Goal: Task Accomplishment & Management: Use online tool/utility

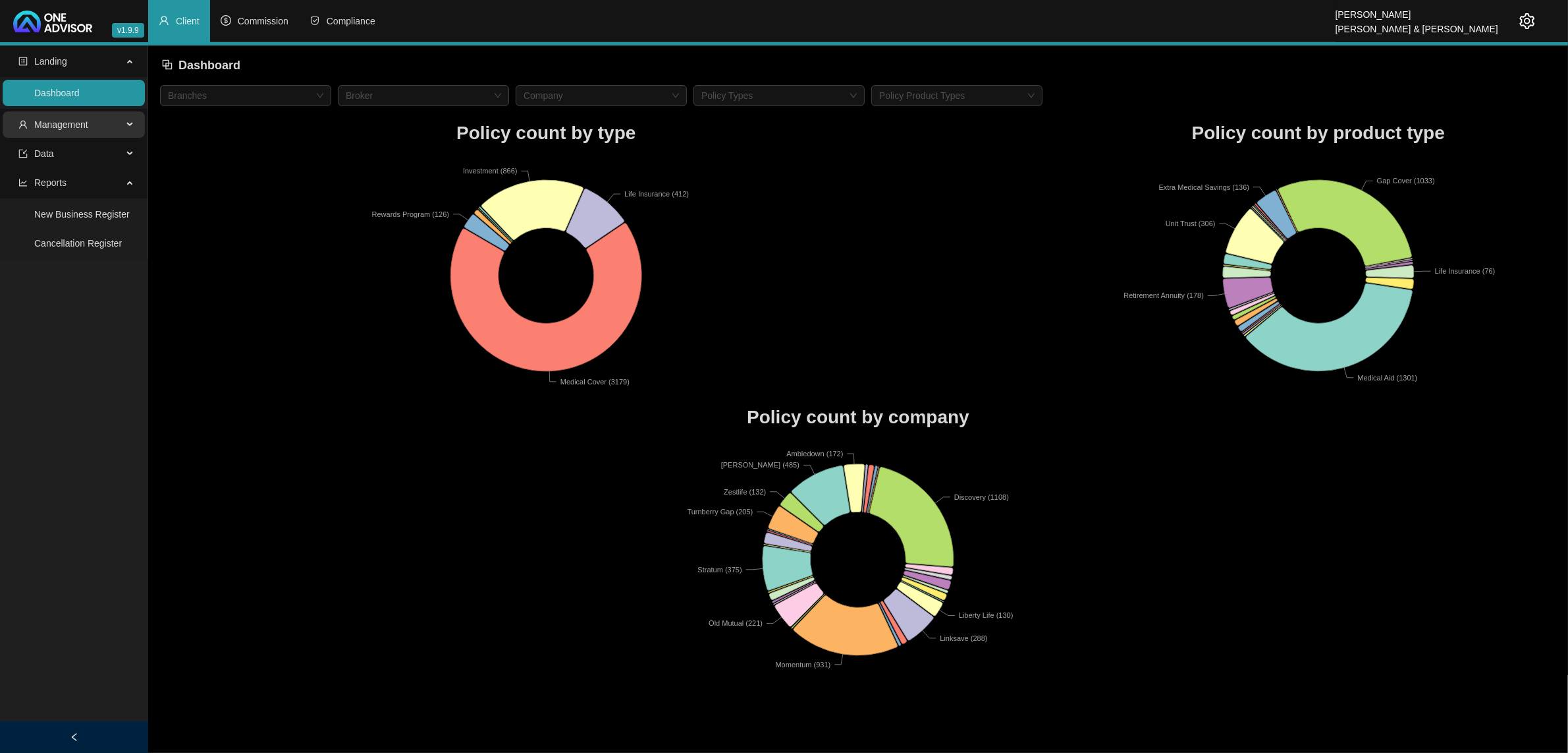
click at [97, 121] on span "Management" at bounding box center [71, 124] width 104 height 26
click at [354, 26] on span "Compliance" at bounding box center [351, 21] width 49 height 11
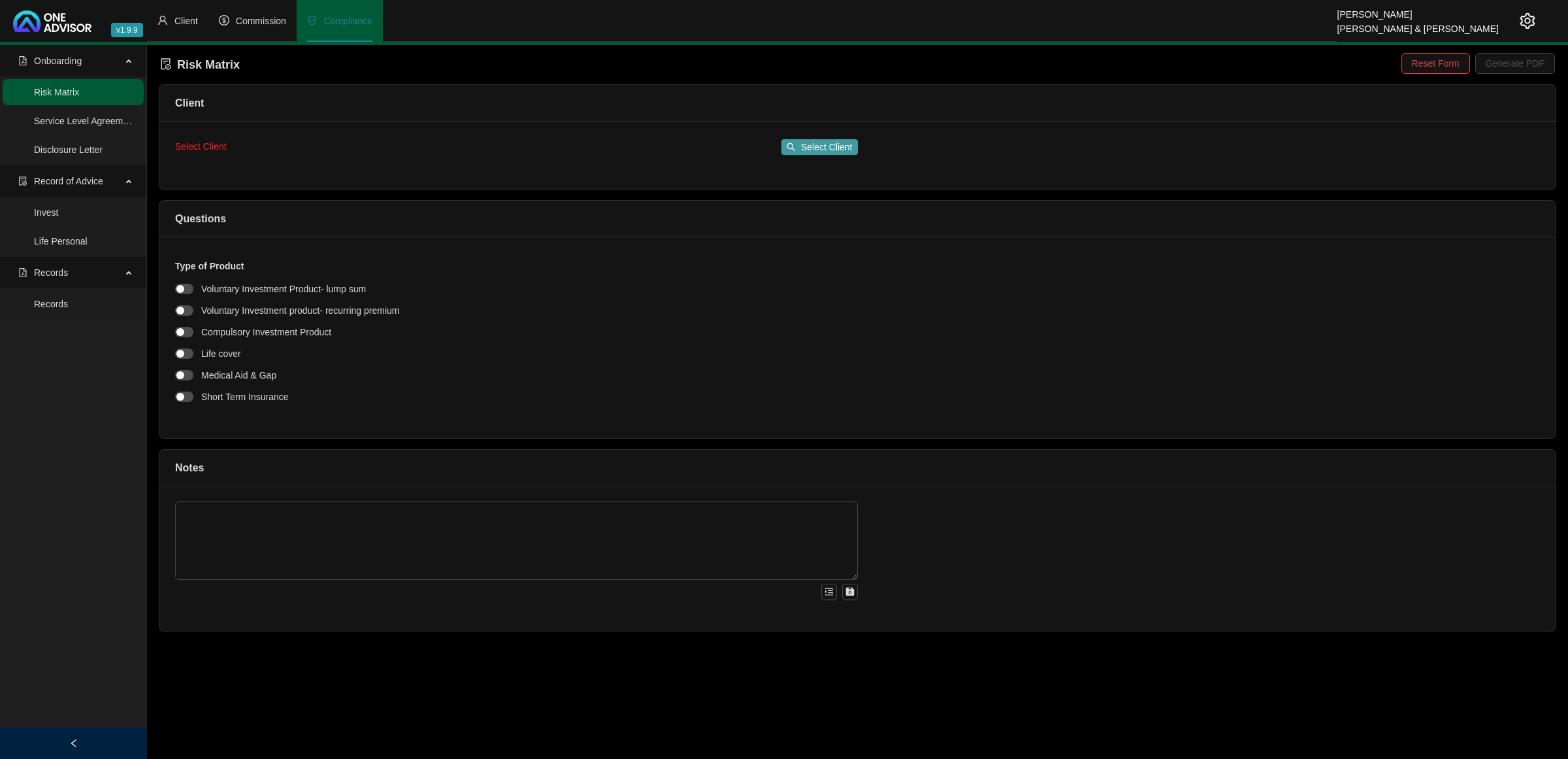
click at [833, 143] on span "Select Client" at bounding box center [827, 147] width 52 height 15
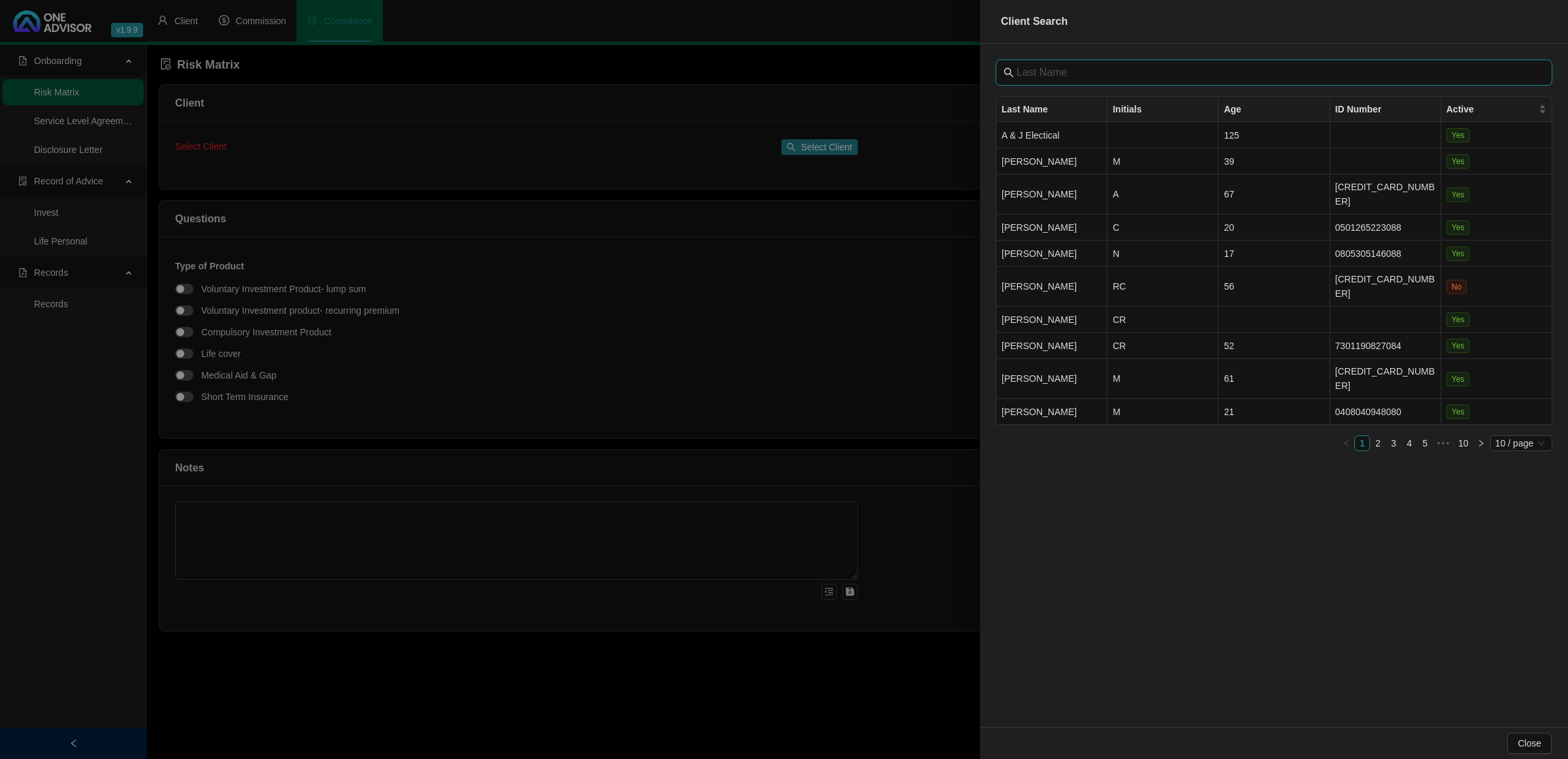
click at [1028, 66] on input "text" at bounding box center [1275, 73] width 518 height 15
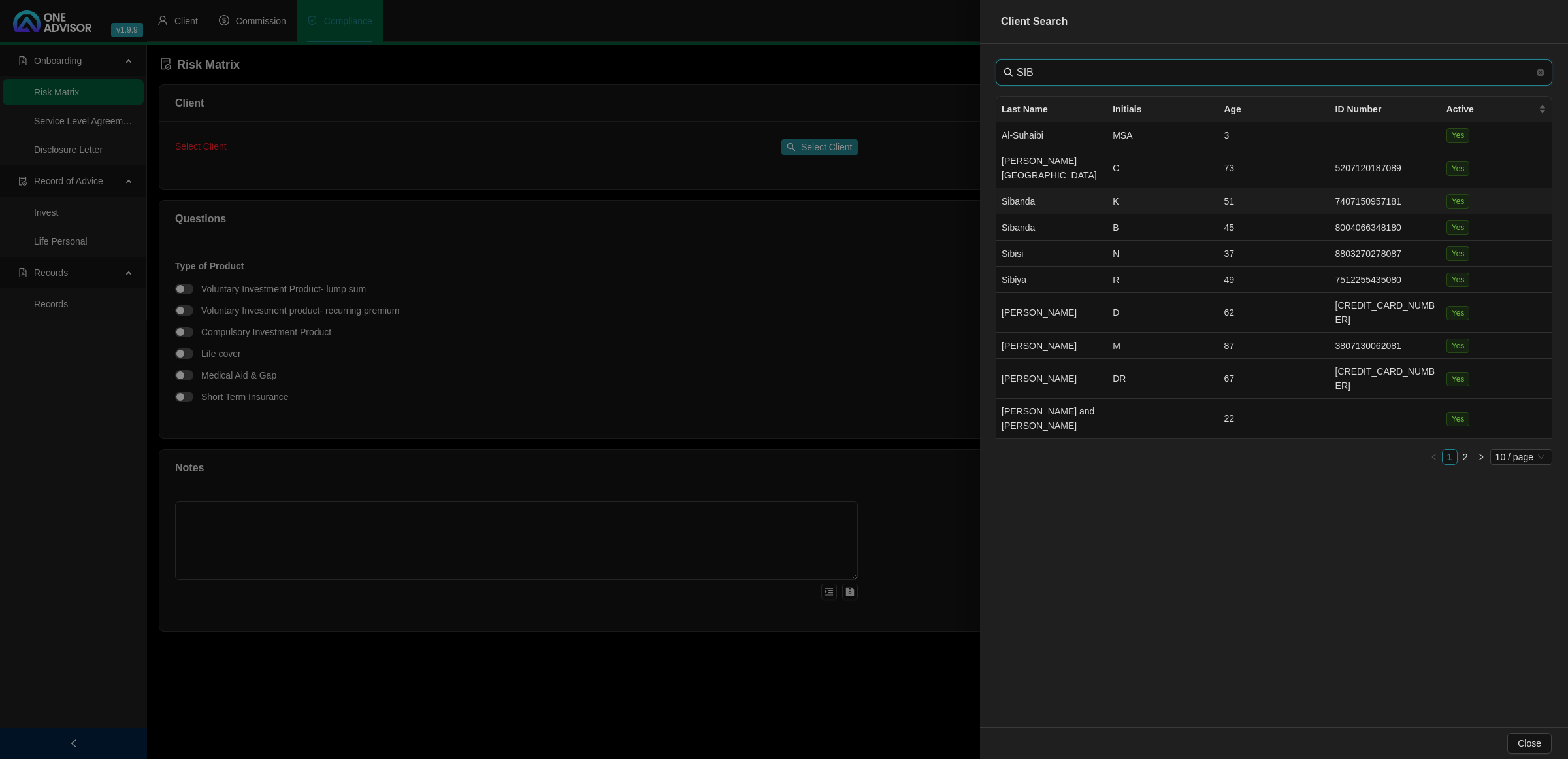
type input "SIB"
click at [1078, 188] on td "Sibanda" at bounding box center [1052, 201] width 111 height 26
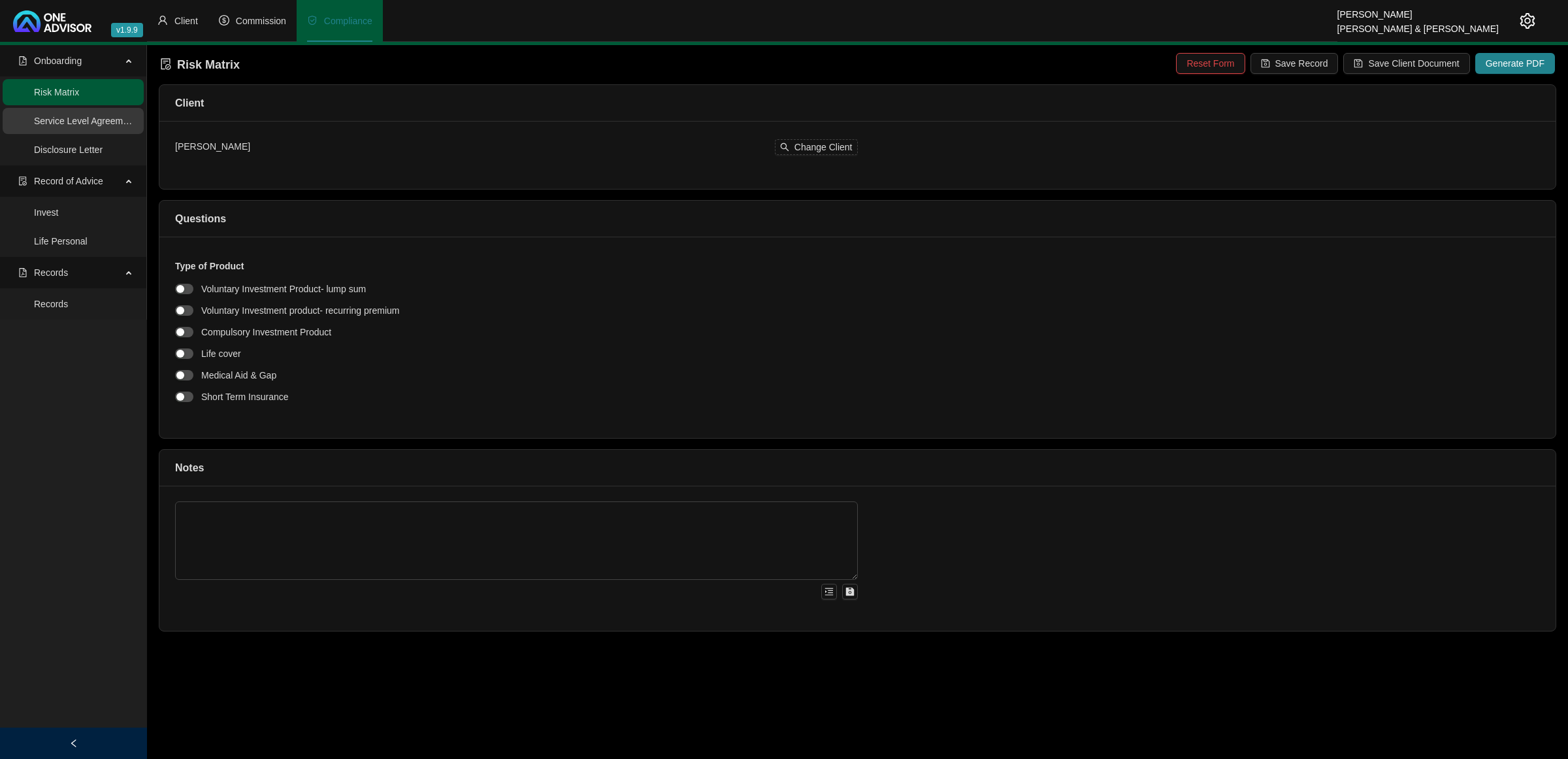
click at [109, 119] on link "Service Level Agreement" at bounding box center [85, 121] width 102 height 11
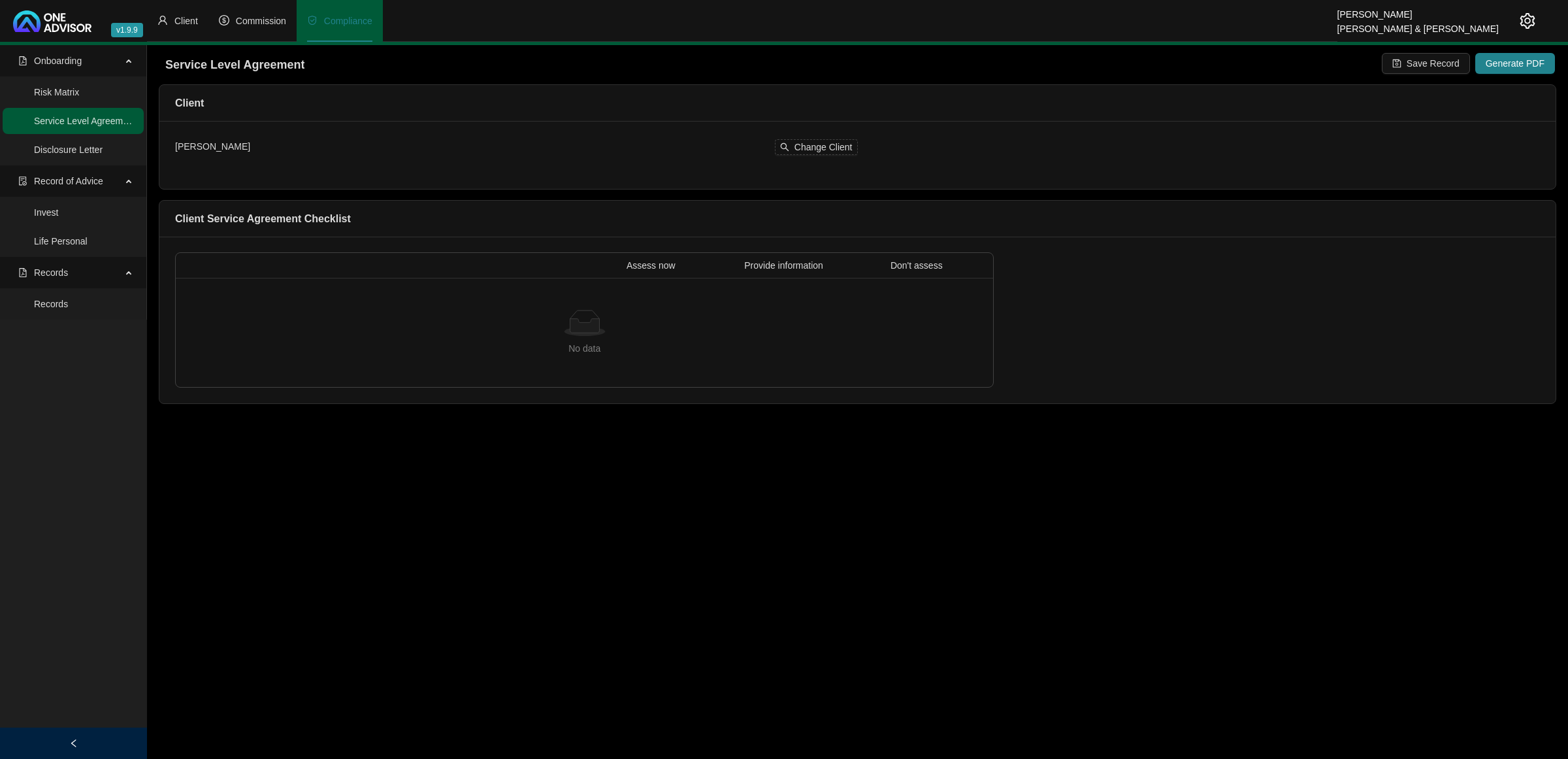
click at [664, 268] on div "Assess now" at bounding box center [651, 265] width 133 height 15
click at [820, 151] on span "Change Client" at bounding box center [823, 147] width 58 height 15
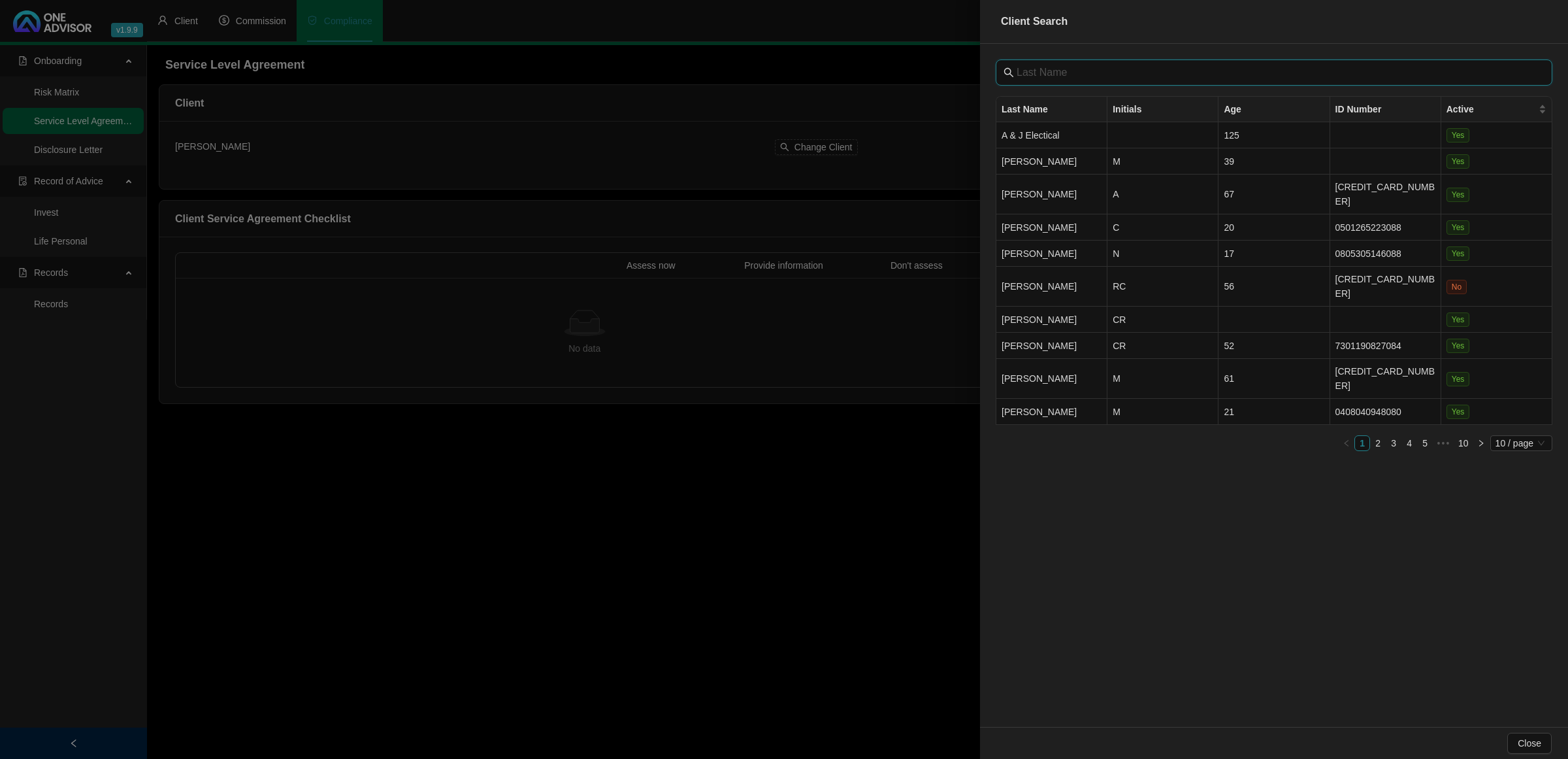
click at [1180, 71] on input "text" at bounding box center [1275, 73] width 518 height 15
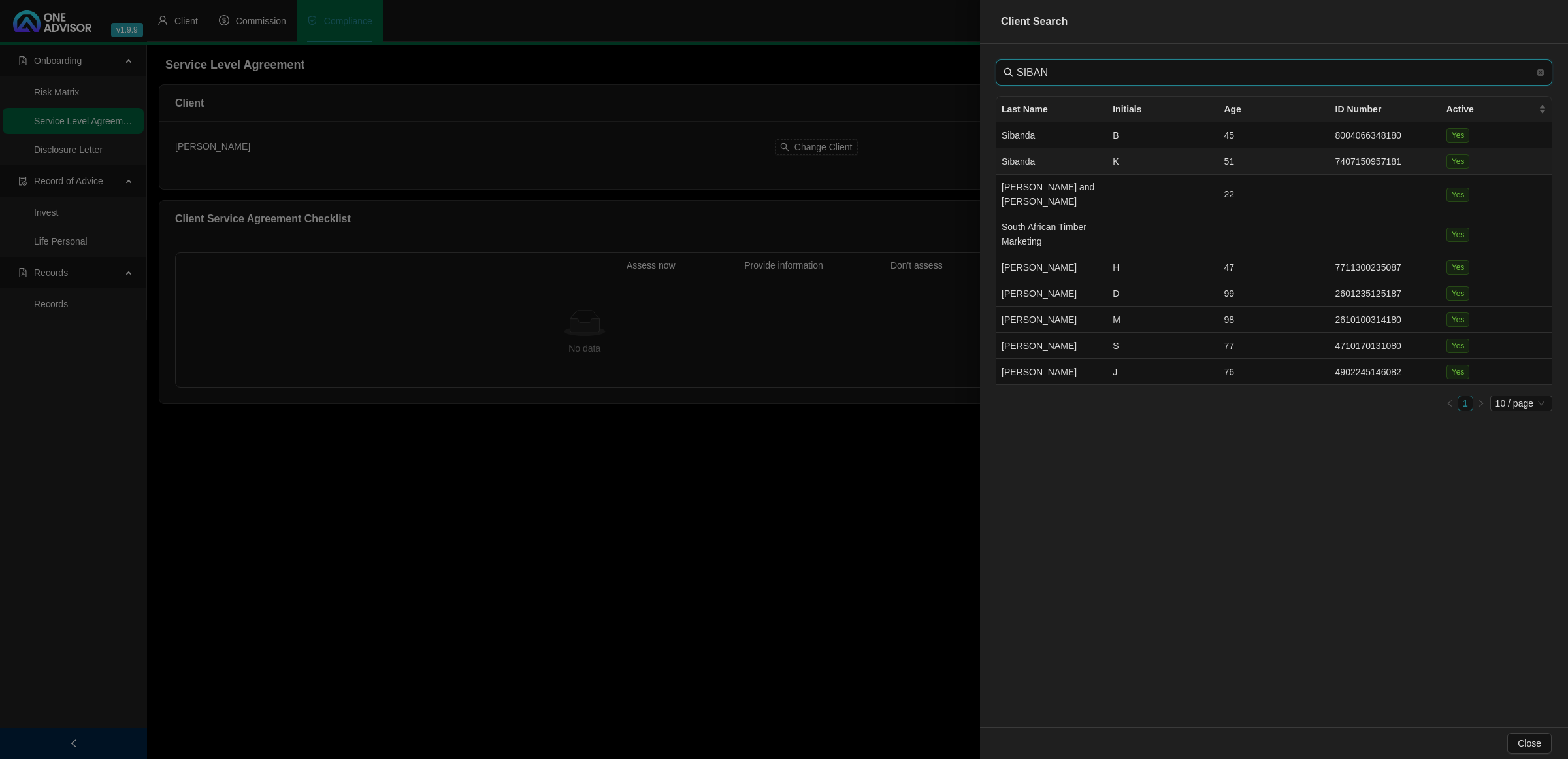
type input "SIBAN"
click at [1131, 164] on td "K" at bounding box center [1163, 161] width 111 height 26
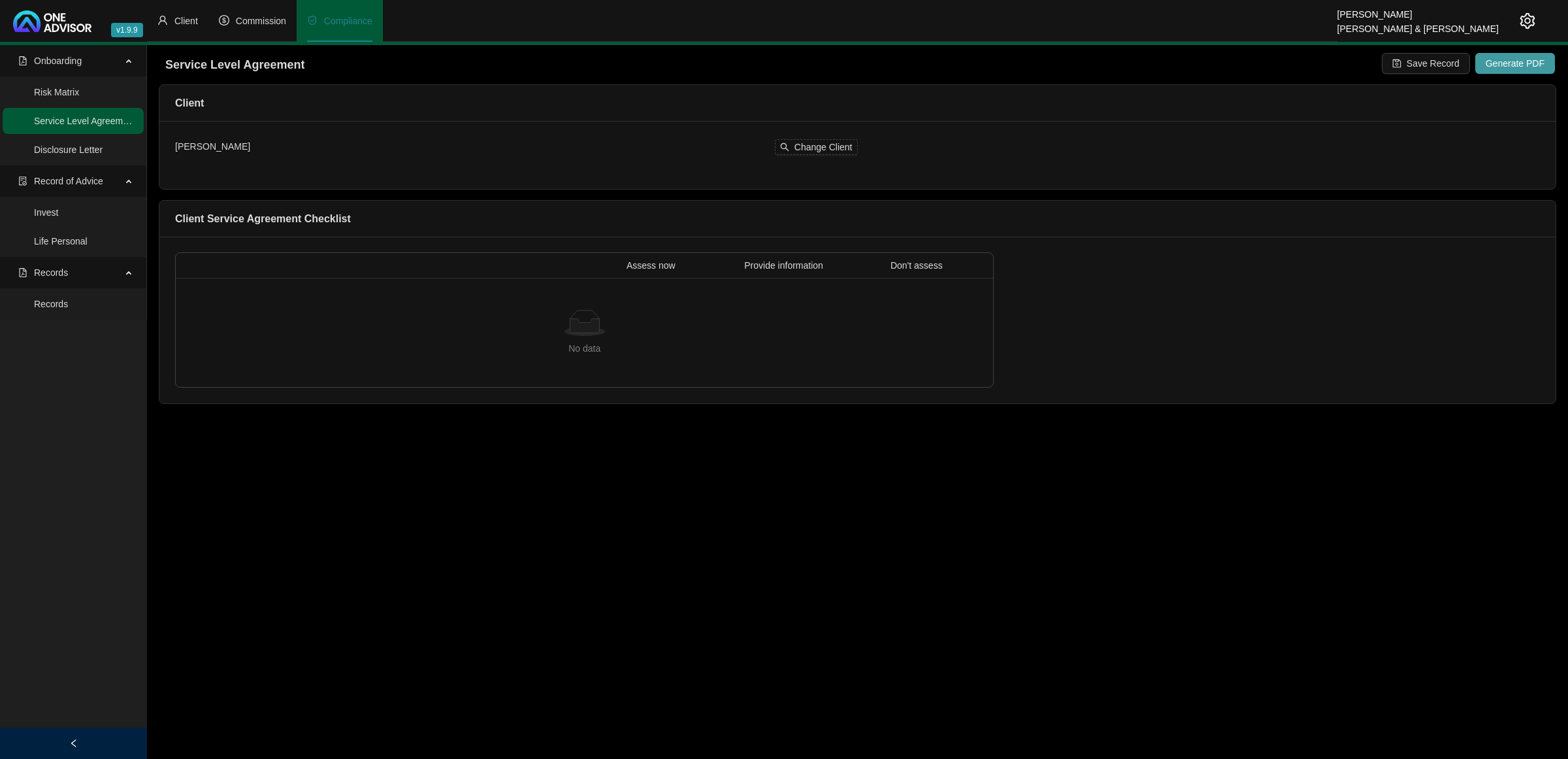
click at [1508, 62] on span "Generate PDF" at bounding box center [1516, 63] width 59 height 15
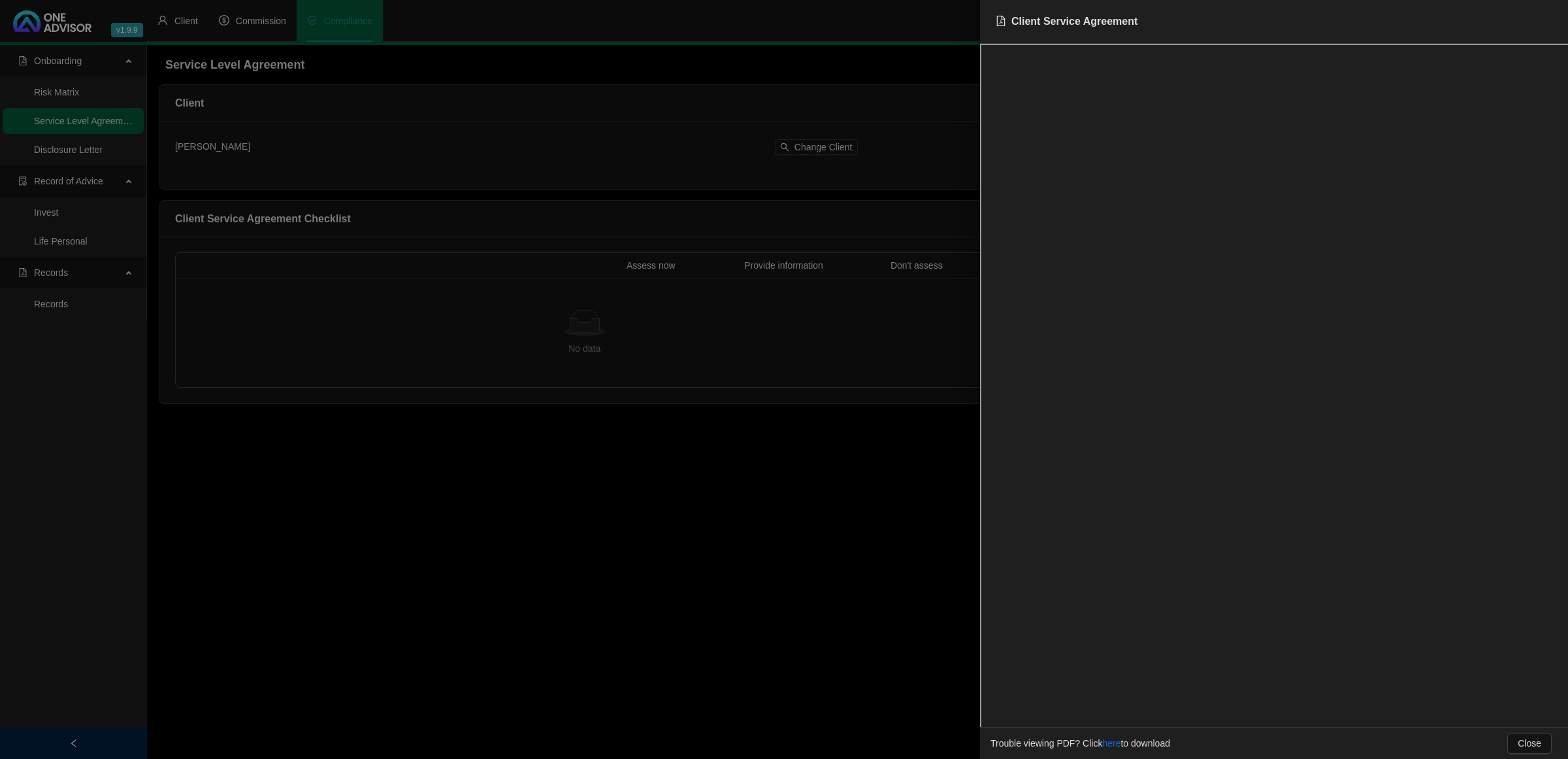
click at [665, 463] on div at bounding box center [784, 380] width 1568 height 759
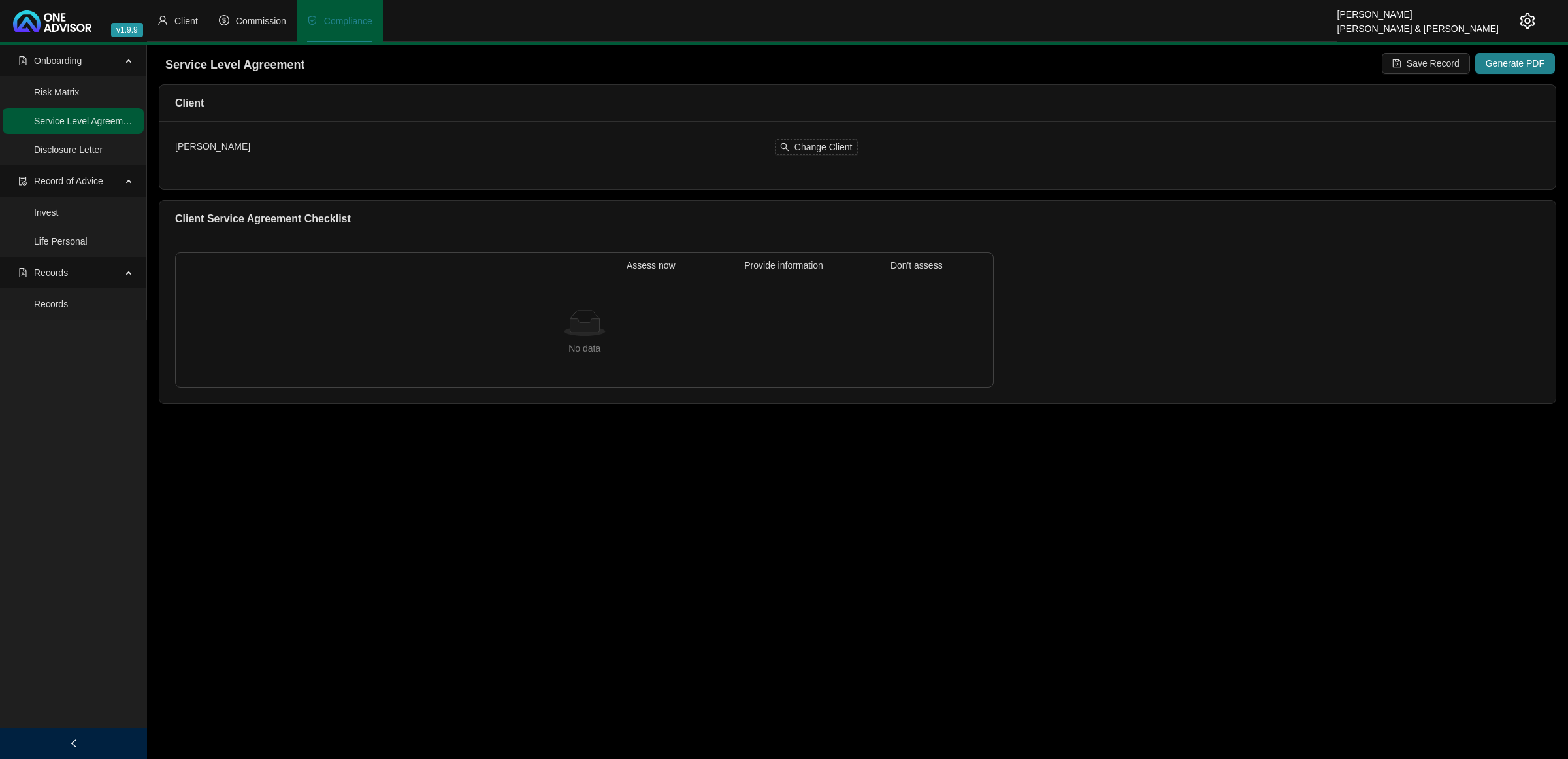
click at [650, 265] on div "Assess now" at bounding box center [651, 265] width 133 height 15
click at [69, 148] on link "Disclosure Letter" at bounding box center [68, 150] width 69 height 11
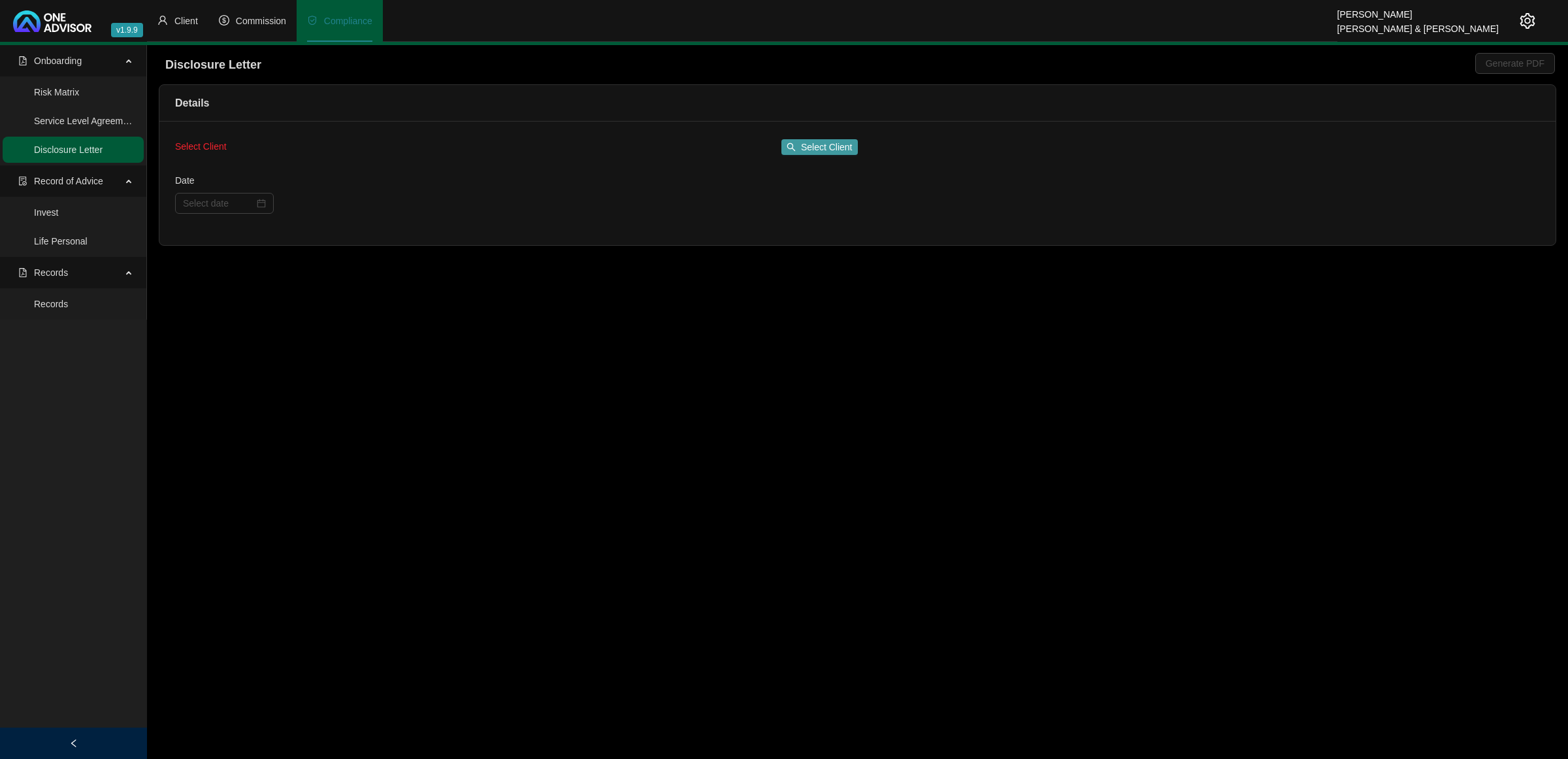
click at [806, 146] on span "Select Client" at bounding box center [827, 147] width 52 height 15
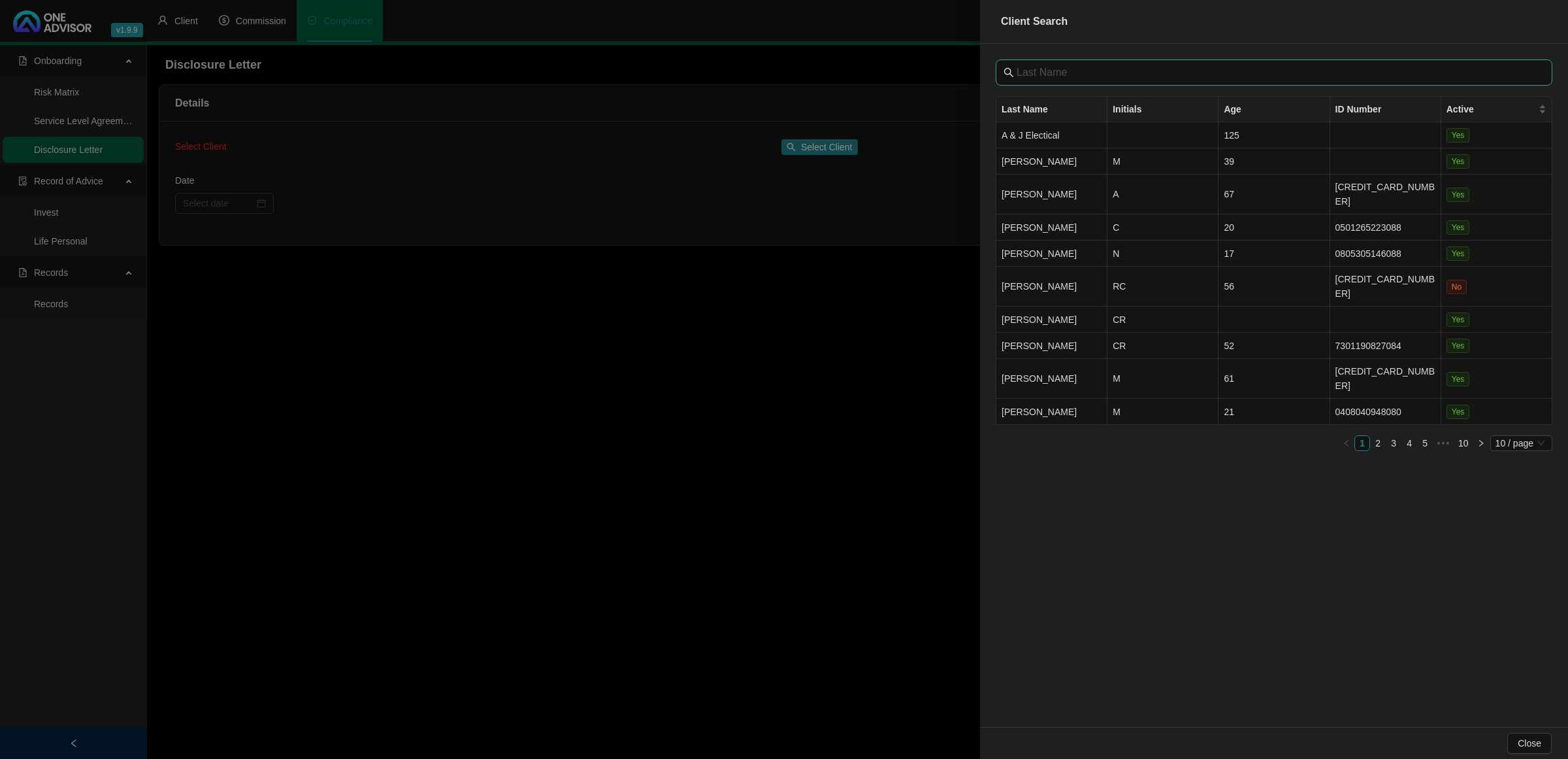
click at [1140, 62] on span at bounding box center [1274, 73] width 557 height 26
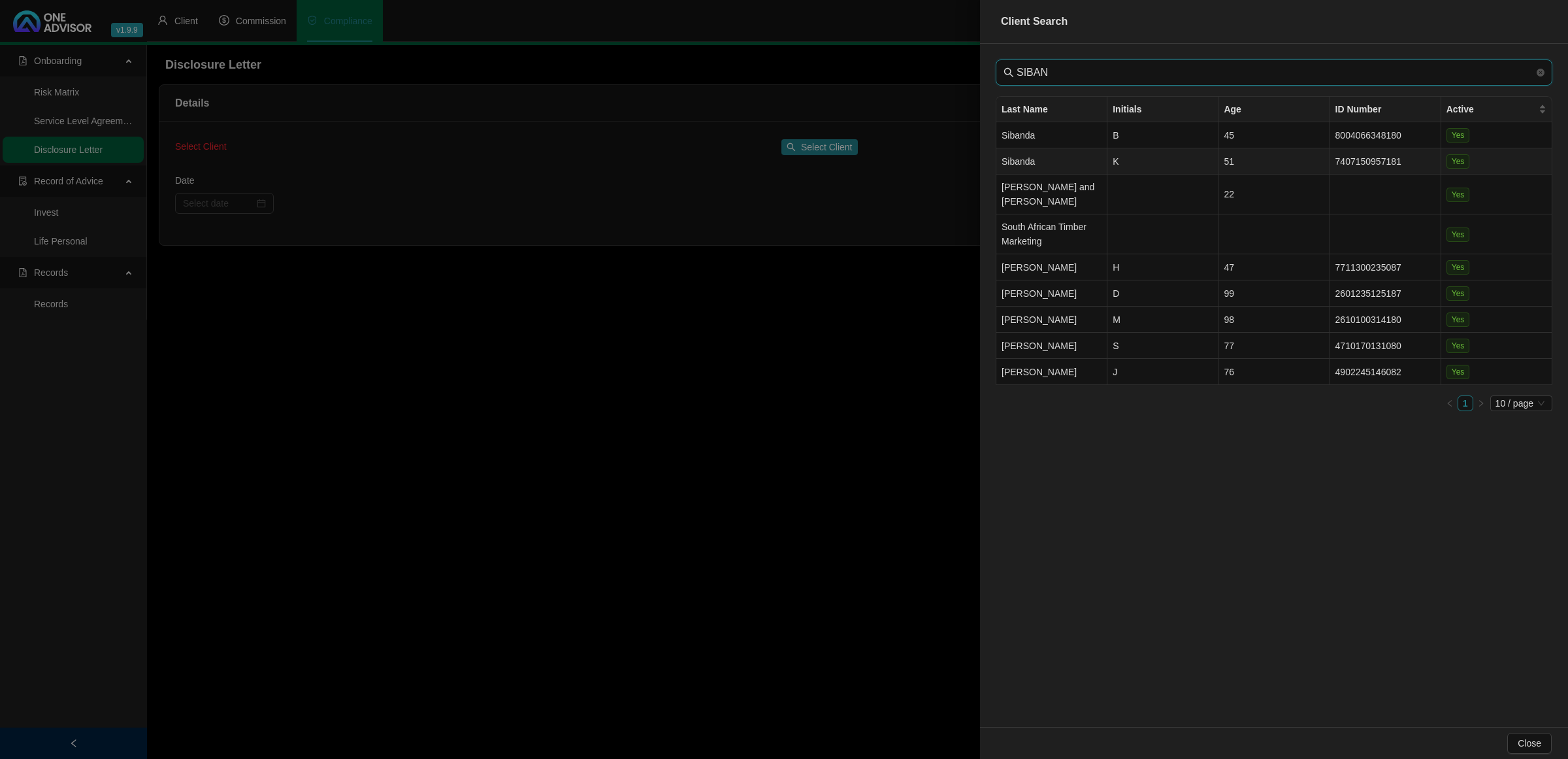
type input "SIBAN"
click at [1135, 160] on td "K" at bounding box center [1163, 161] width 111 height 26
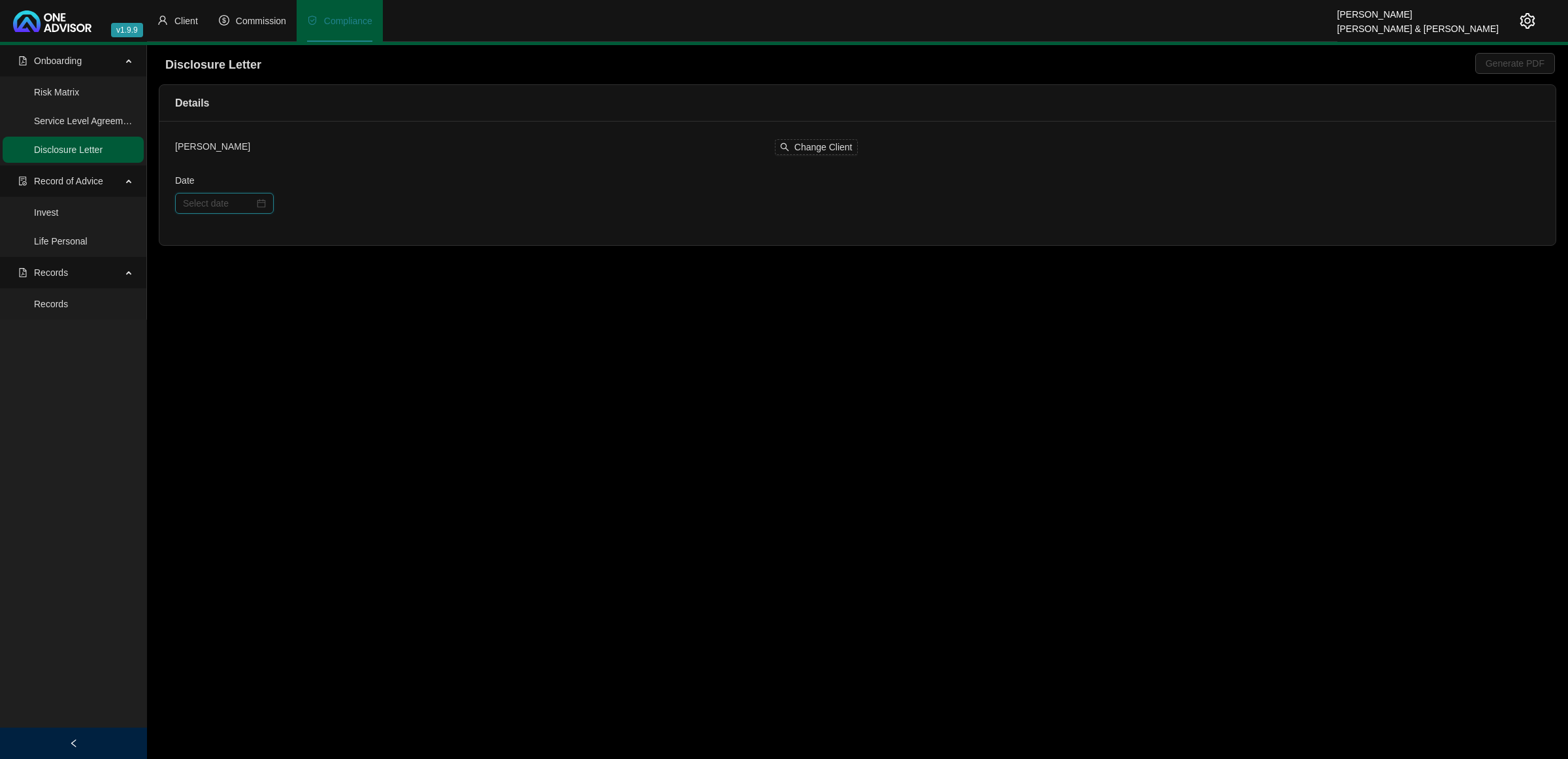
click at [207, 203] on input "Date" at bounding box center [218, 203] width 71 height 15
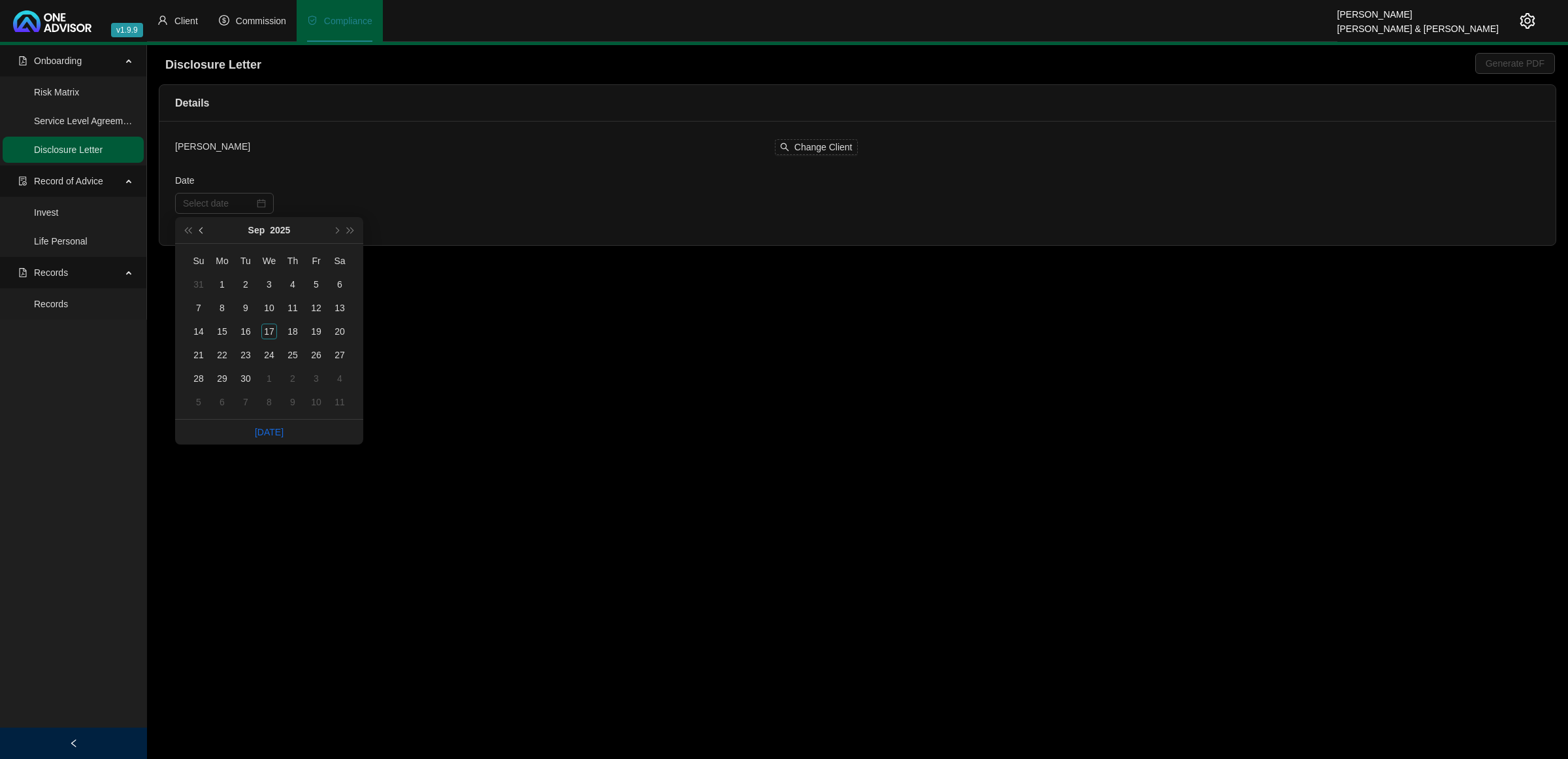
click at [197, 224] on button "prev-year" at bounding box center [201, 230] width 15 height 26
type input "[DATE]"
click at [319, 283] on div "1" at bounding box center [316, 284] width 15 height 15
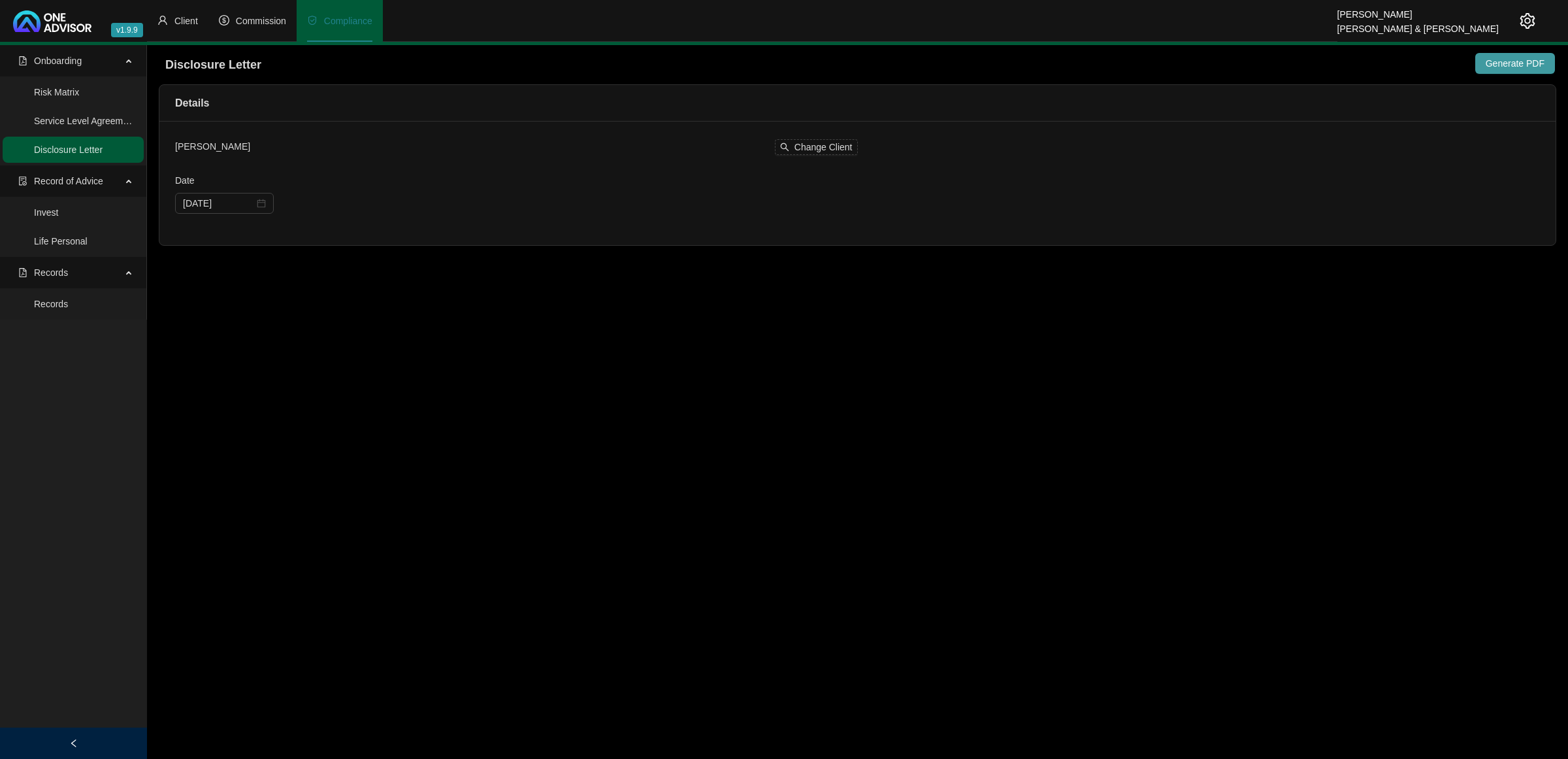
click at [1503, 64] on span "Generate PDF" at bounding box center [1516, 63] width 59 height 15
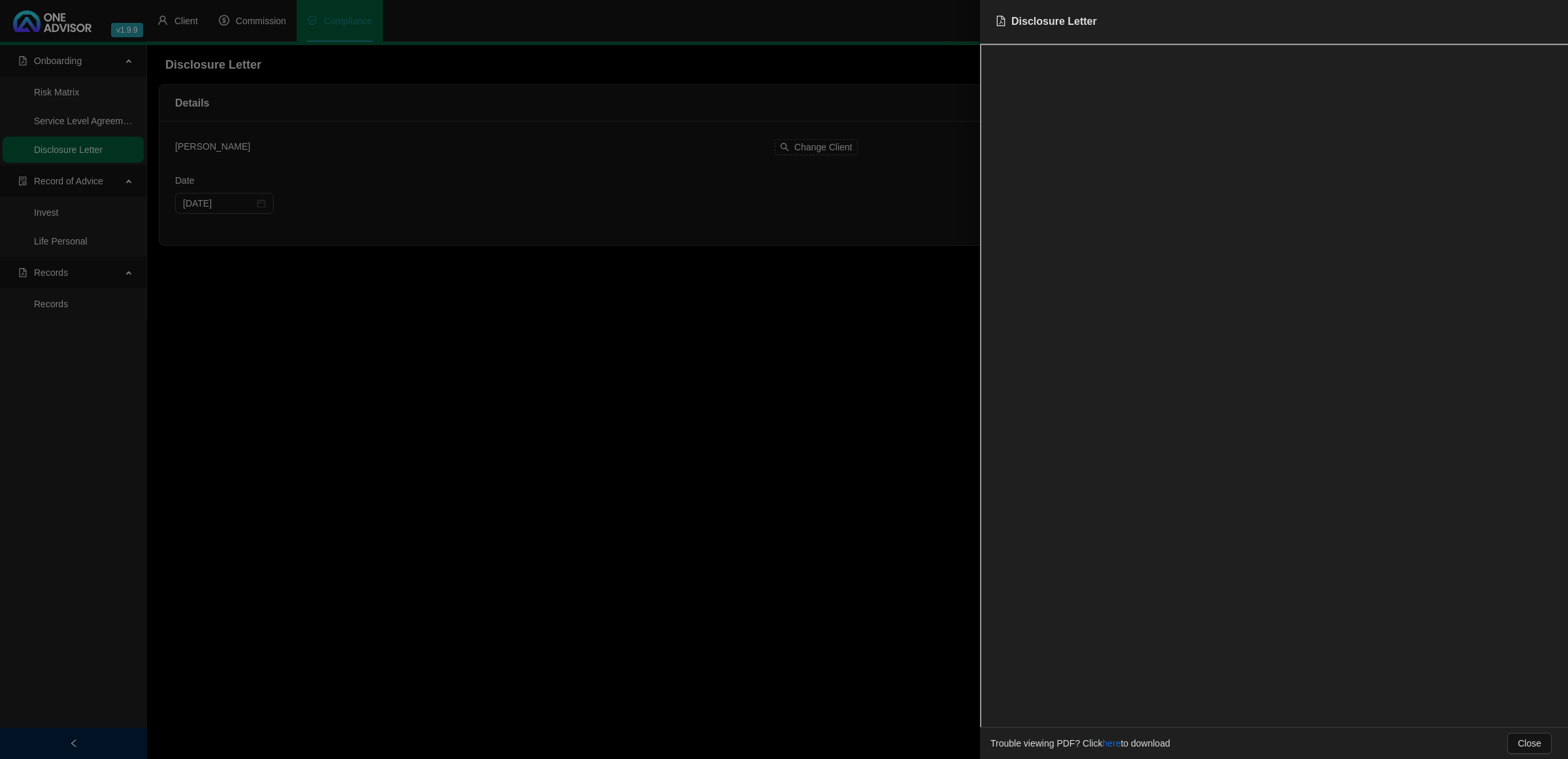
click at [582, 472] on div at bounding box center [784, 380] width 1568 height 759
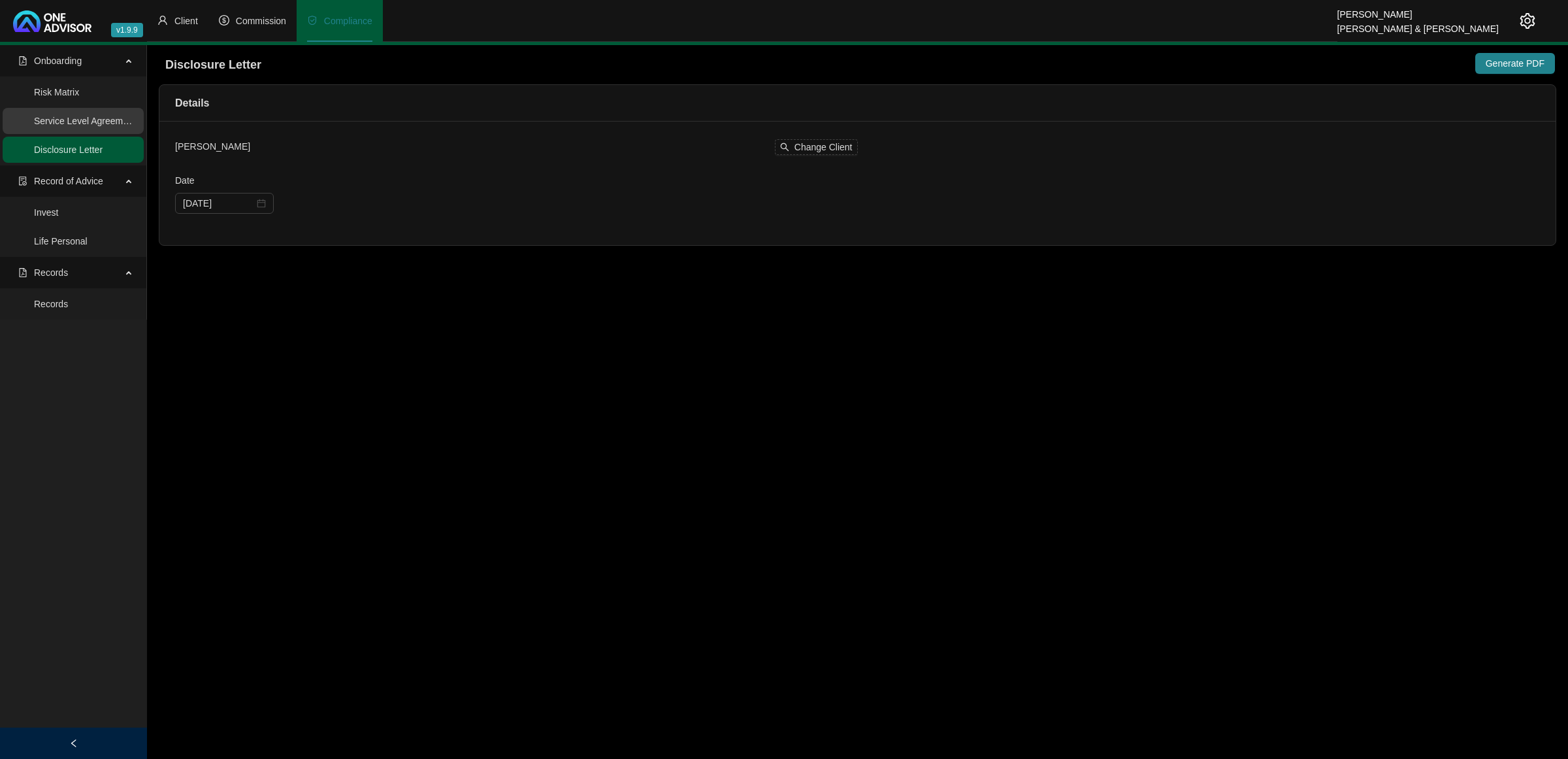
click at [52, 121] on link "Service Level Agreement" at bounding box center [85, 121] width 102 height 11
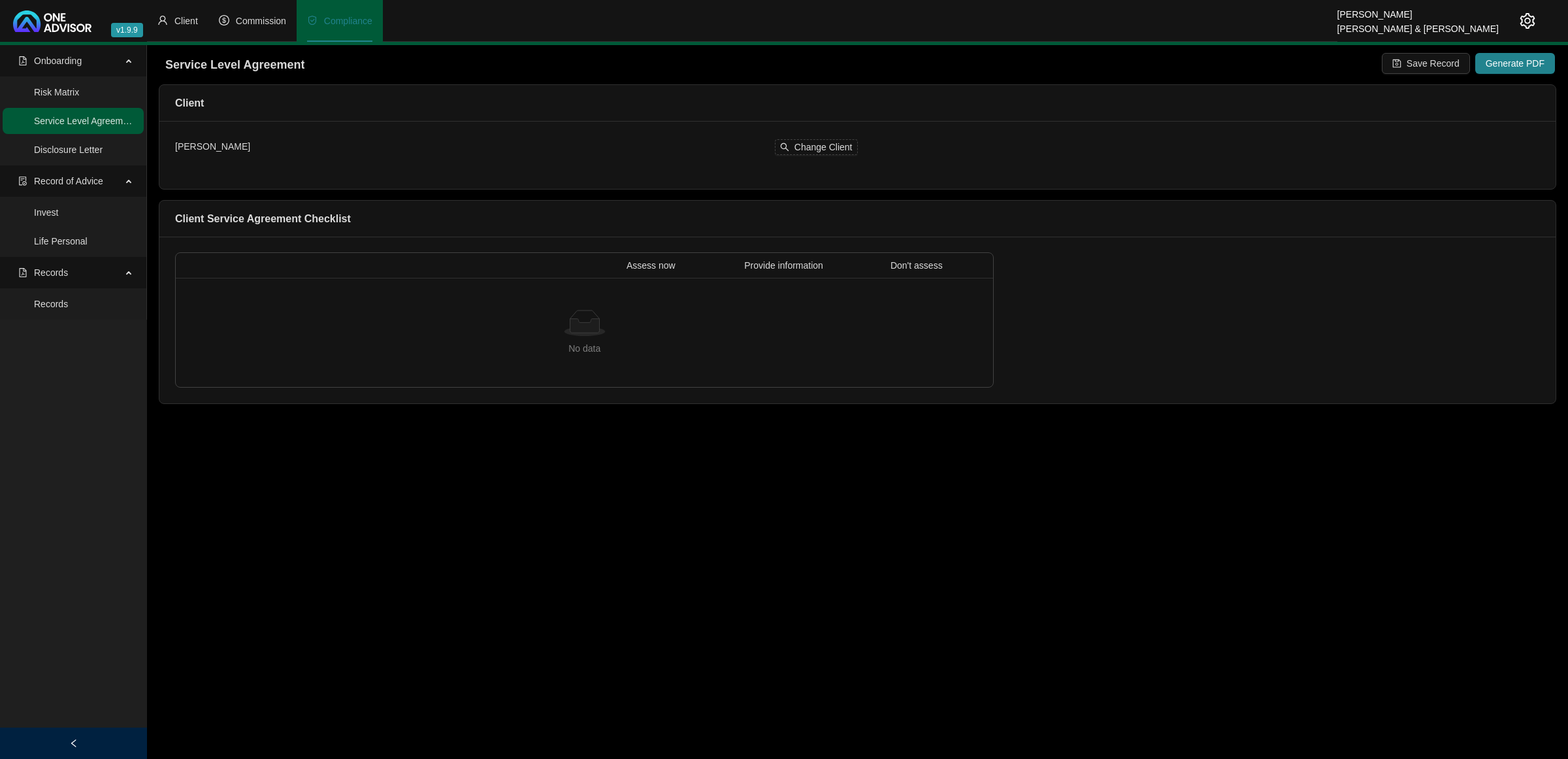
click at [1522, 22] on icon "setting" at bounding box center [1528, 21] width 15 height 15
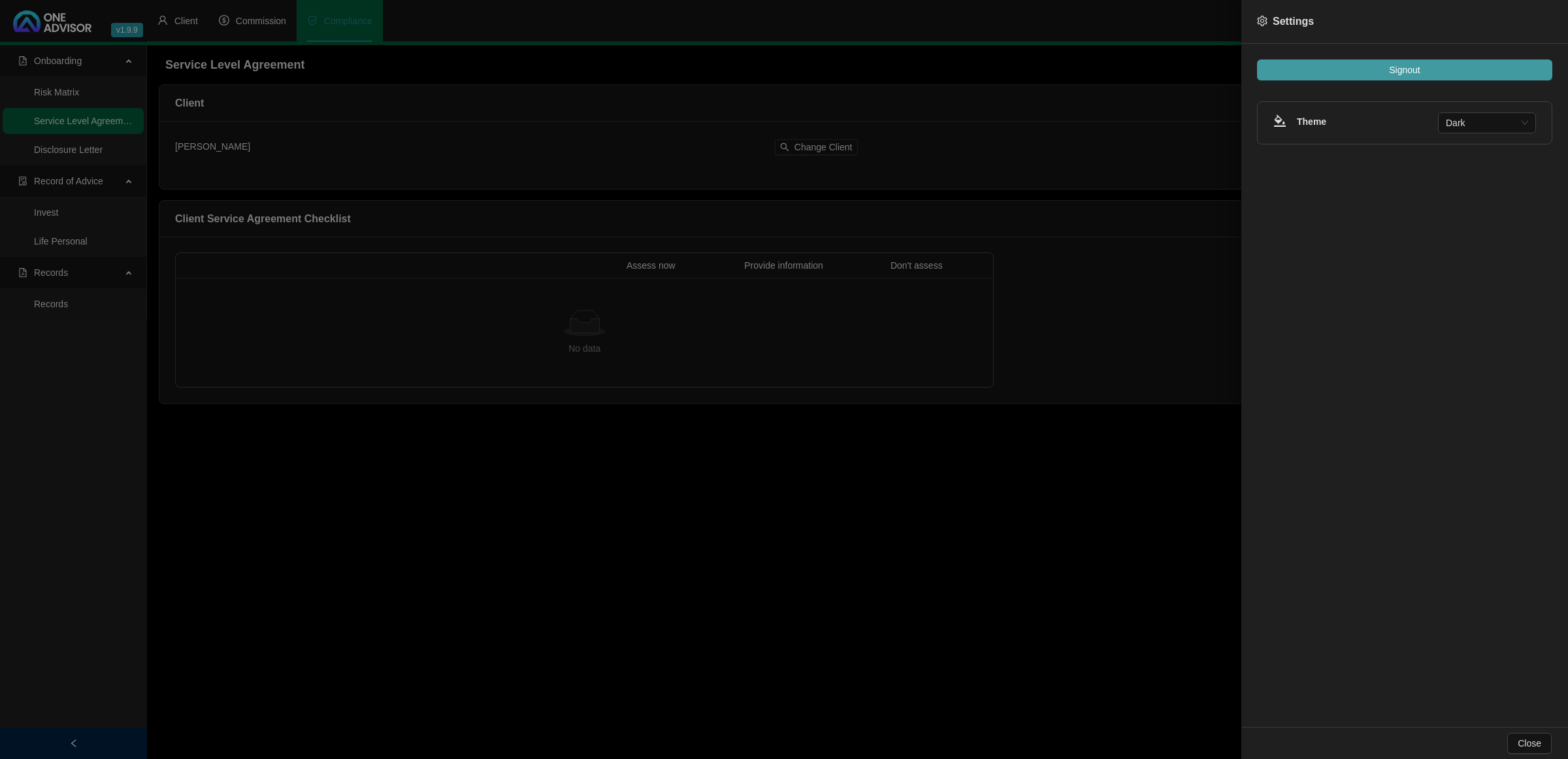
click at [1455, 70] on button "Signout" at bounding box center [1404, 69] width 295 height 21
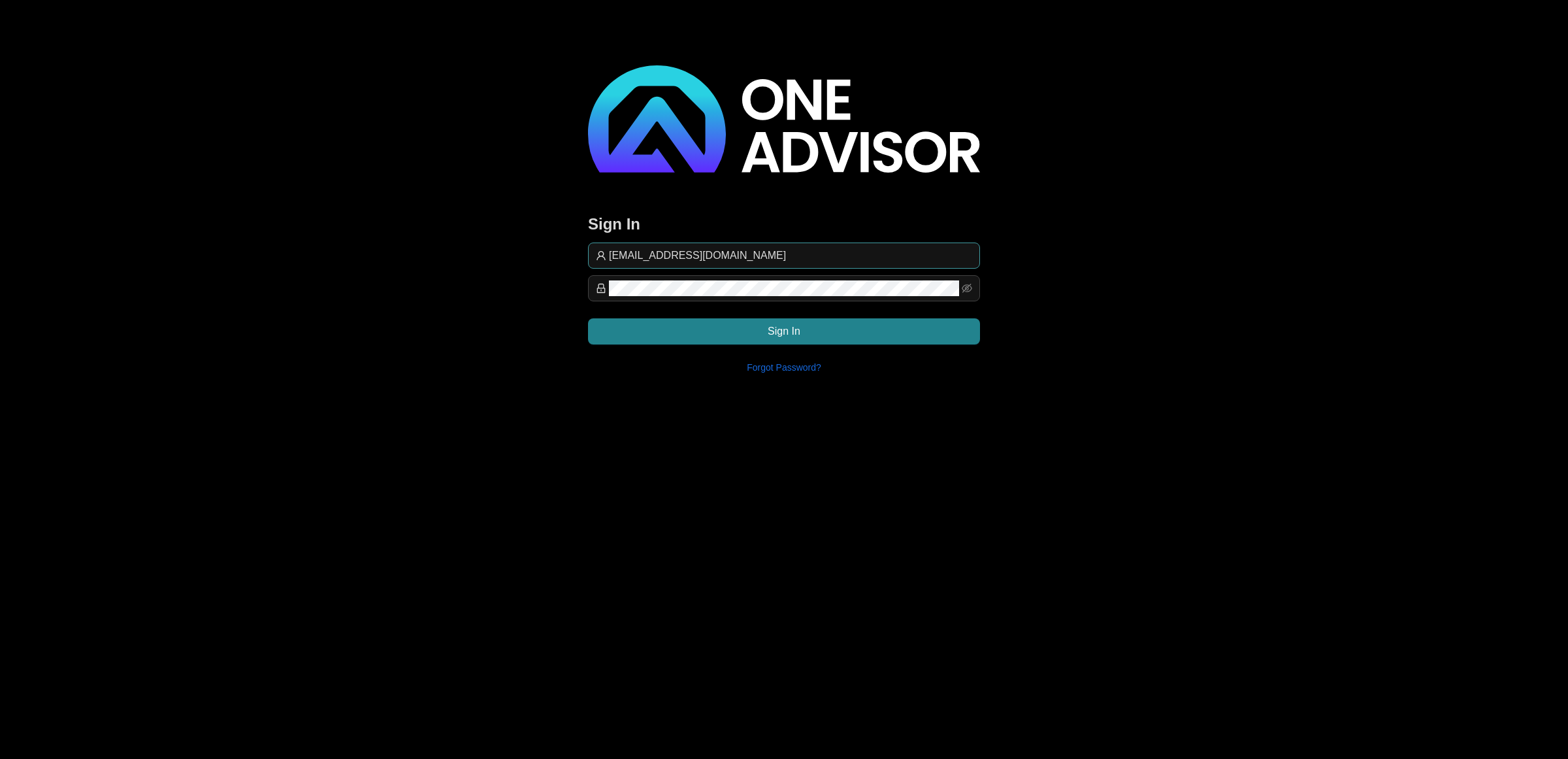
drag, startPoint x: 865, startPoint y: 253, endPoint x: 891, endPoint y: 251, distance: 26.1
click at [865, 253] on input "[EMAIL_ADDRESS][DOMAIN_NAME]" at bounding box center [791, 255] width 363 height 15
click at [886, 256] on input "[EMAIL_ADDRESS][DOMAIN_NAME]" at bounding box center [791, 255] width 363 height 15
type input "[EMAIL_ADDRESS][DOMAIN_NAME]"
click at [935, 341] on button "Sign In" at bounding box center [784, 332] width 392 height 26
